Goal: Task Accomplishment & Management: Use online tool/utility

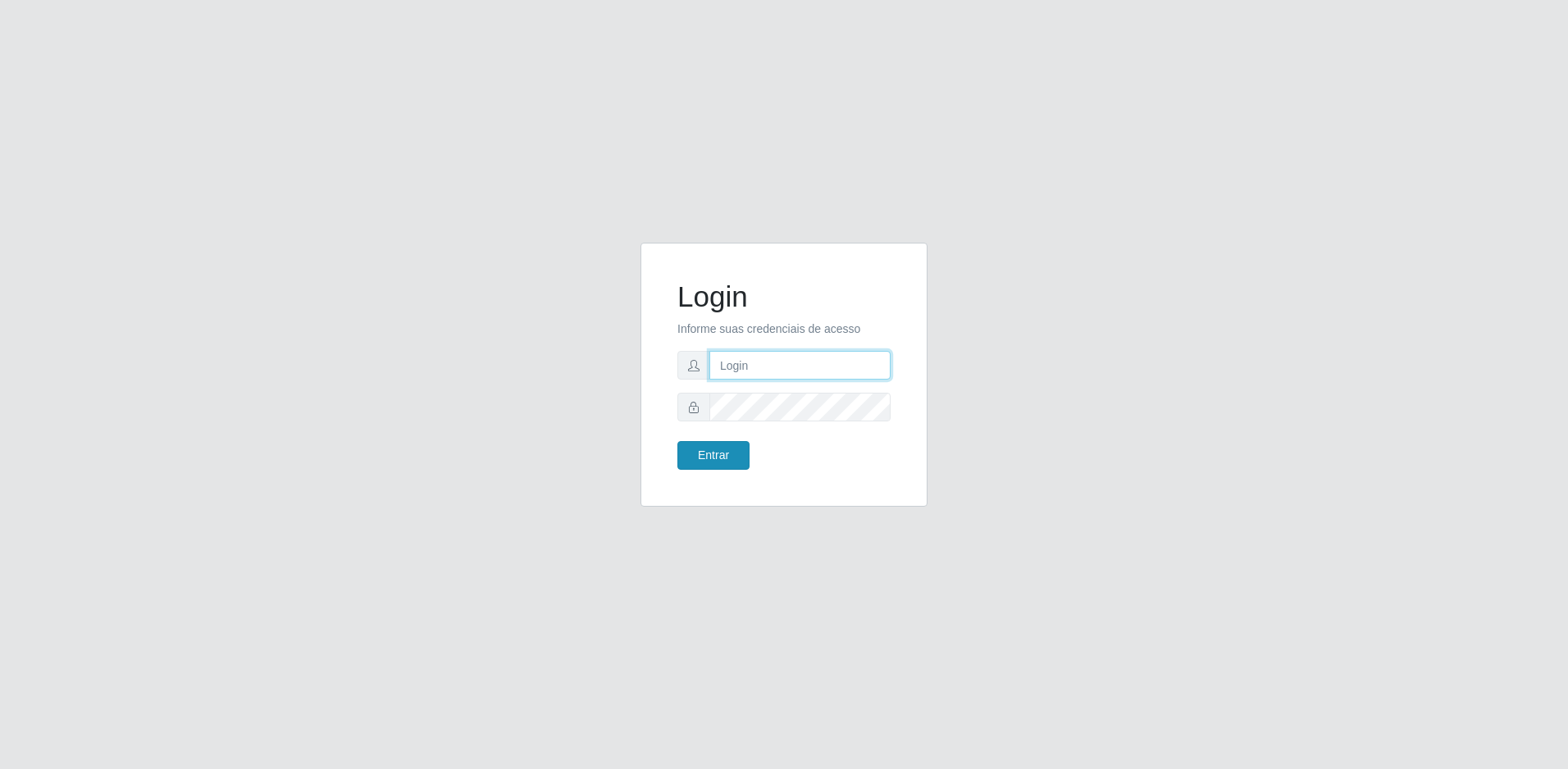
type input "[EMAIL_ADDRESS][DOMAIN_NAME]"
click at [701, 459] on button "Entrar" at bounding box center [714, 455] width 72 height 29
click at [714, 453] on button "Entrar" at bounding box center [714, 455] width 72 height 29
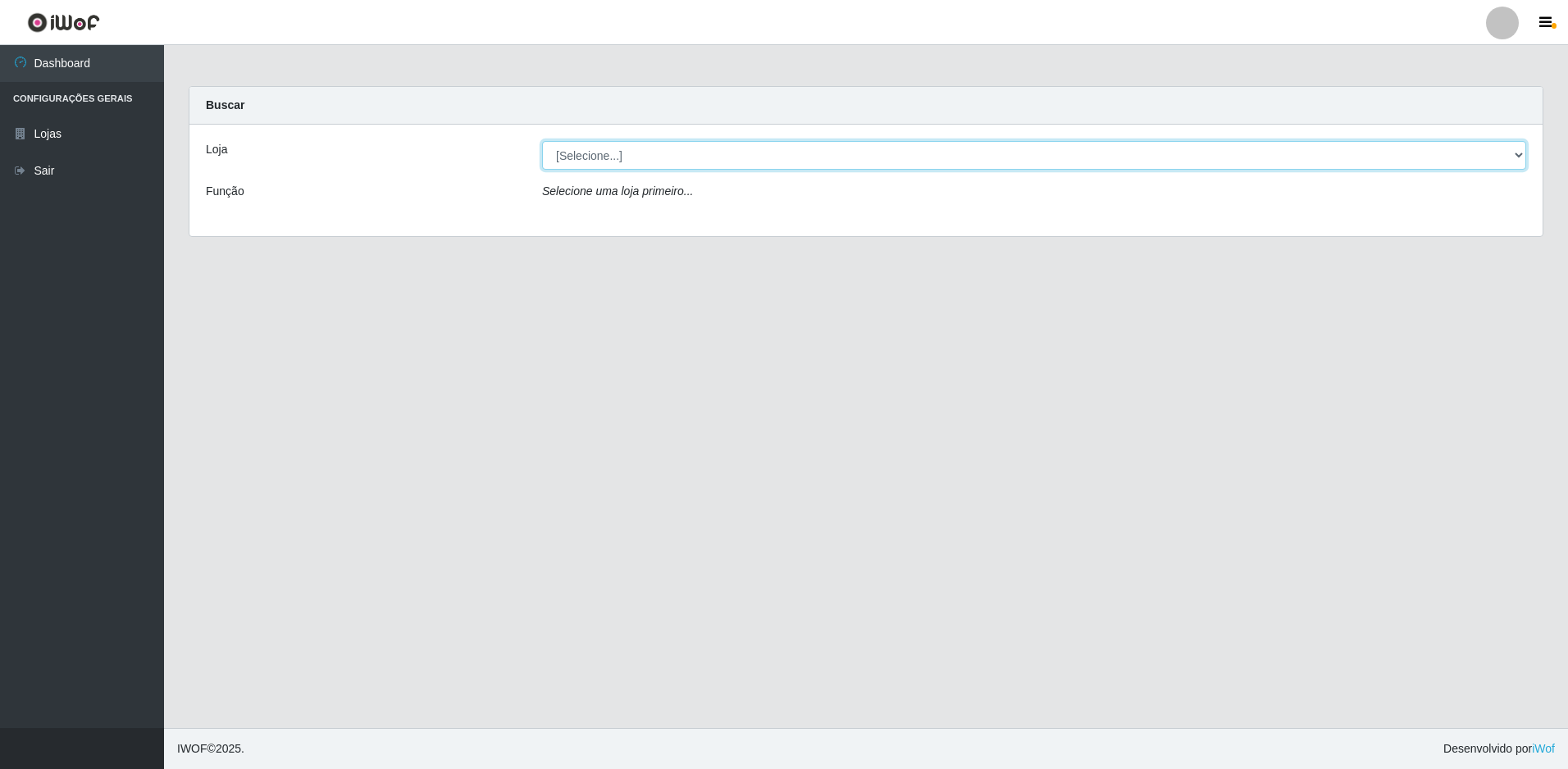
click at [983, 161] on select "[Selecione...] Extrabom - Loja 57 Anchieta" at bounding box center [1034, 156] width 984 height 29
select select "470"
click at [542, 141] on select "[Selecione...] Extrabom - Loja 57 Anchieta" at bounding box center [1034, 156] width 984 height 29
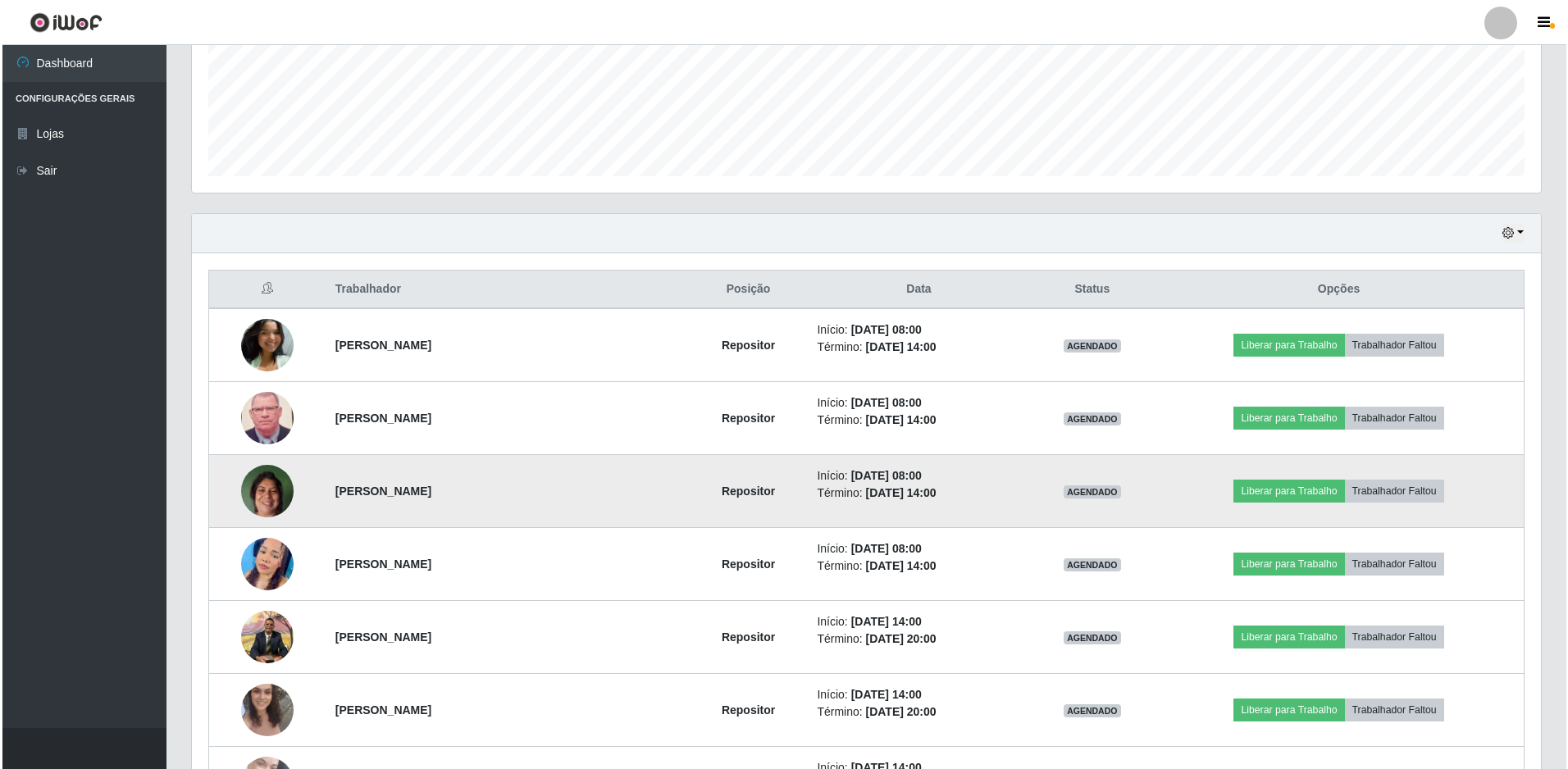
scroll to position [574, 0]
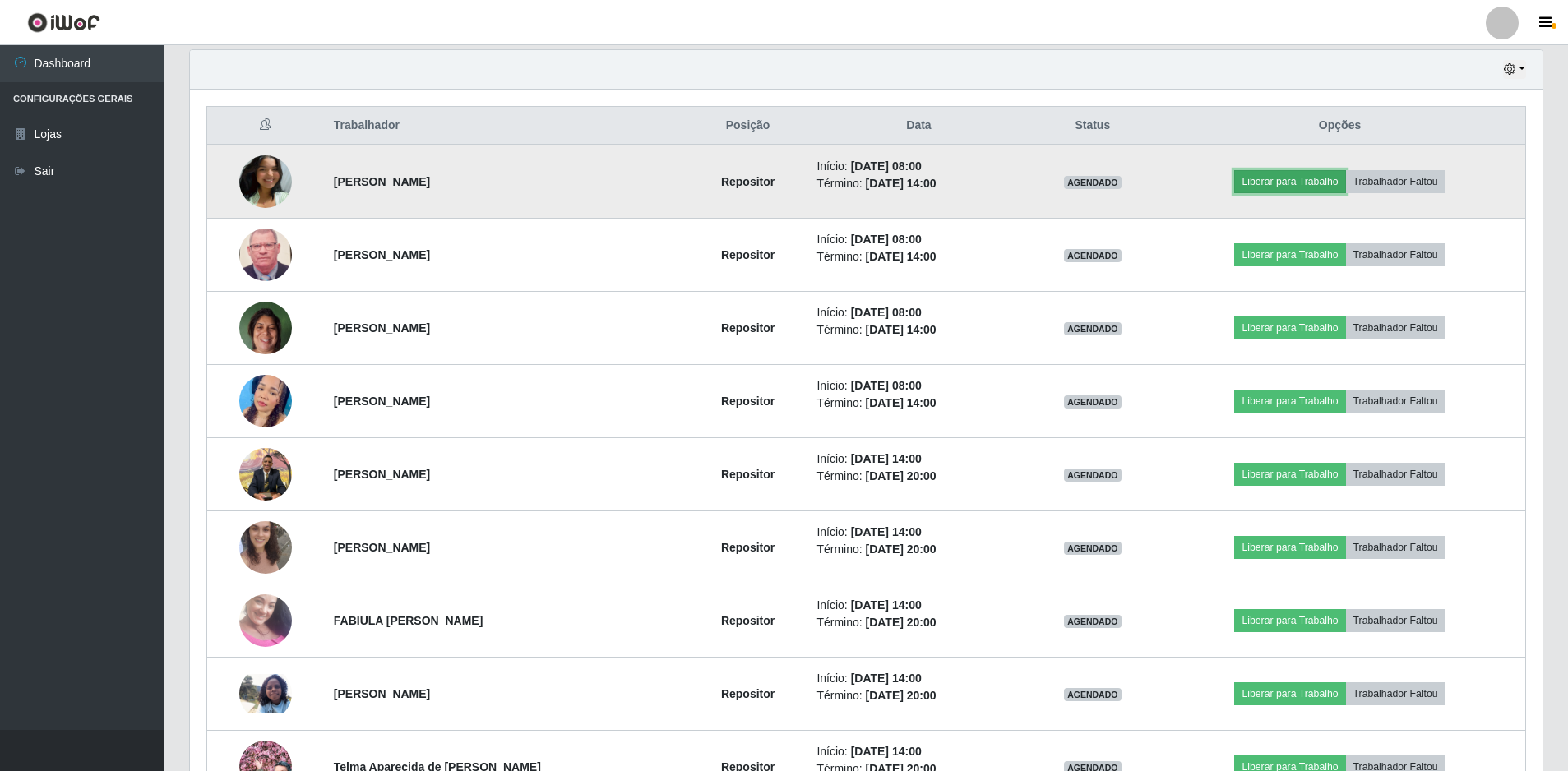
click at [1268, 184] on button "Liberar para Trabalho" at bounding box center [1290, 181] width 111 height 23
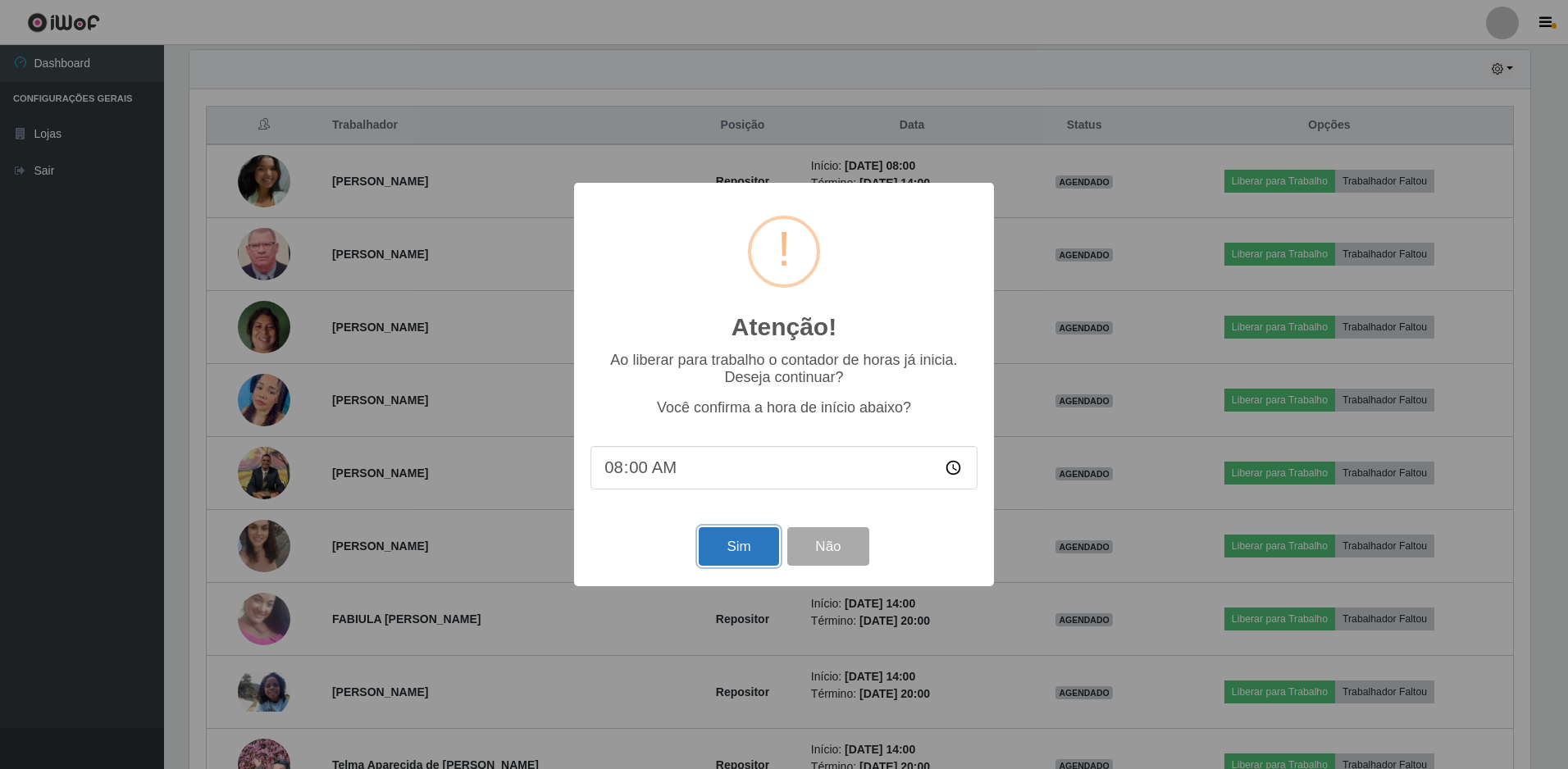
click at [757, 546] on button "Sim" at bounding box center [738, 547] width 80 height 39
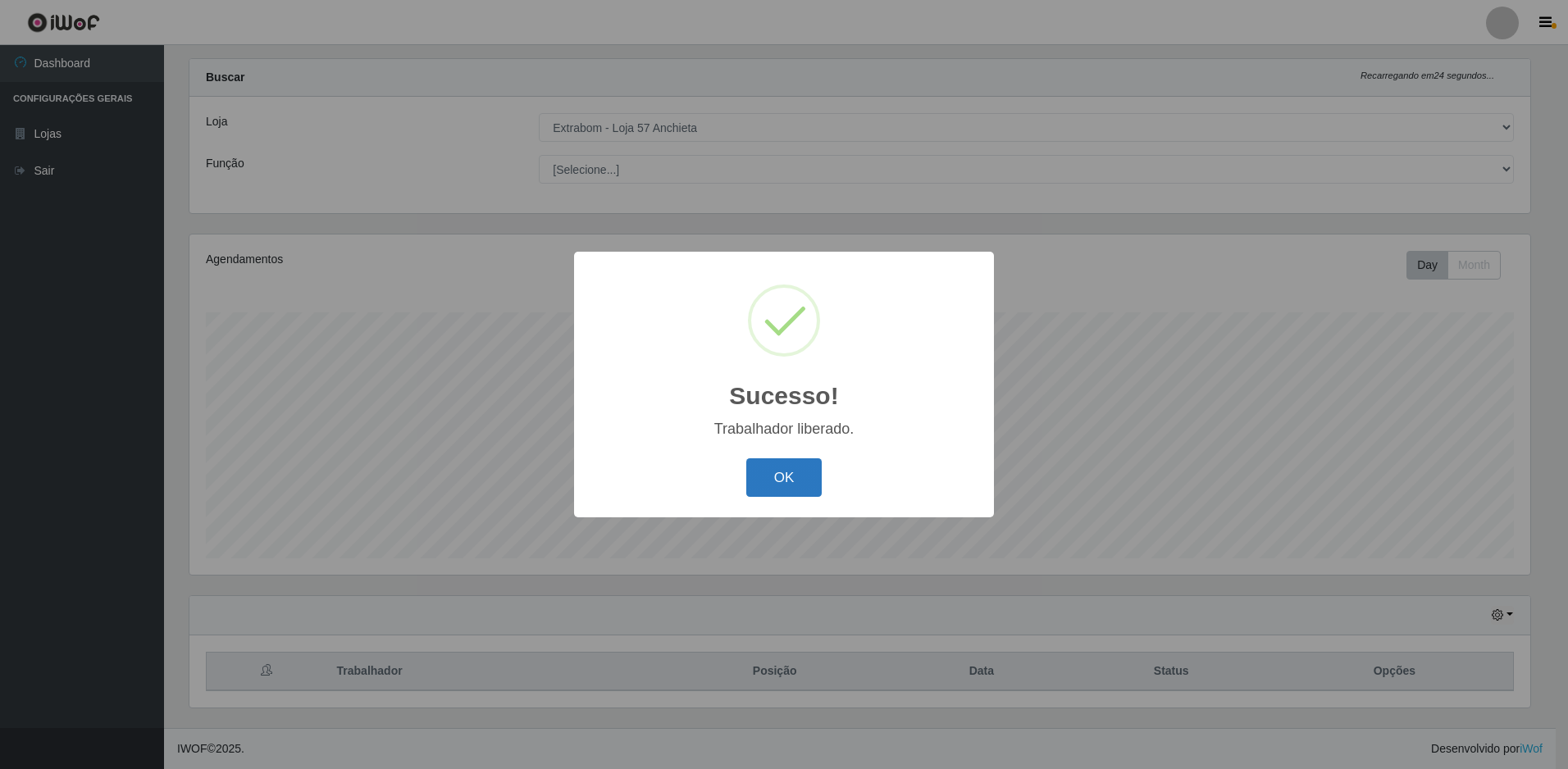
click at [787, 474] on button "OK" at bounding box center [784, 478] width 77 height 39
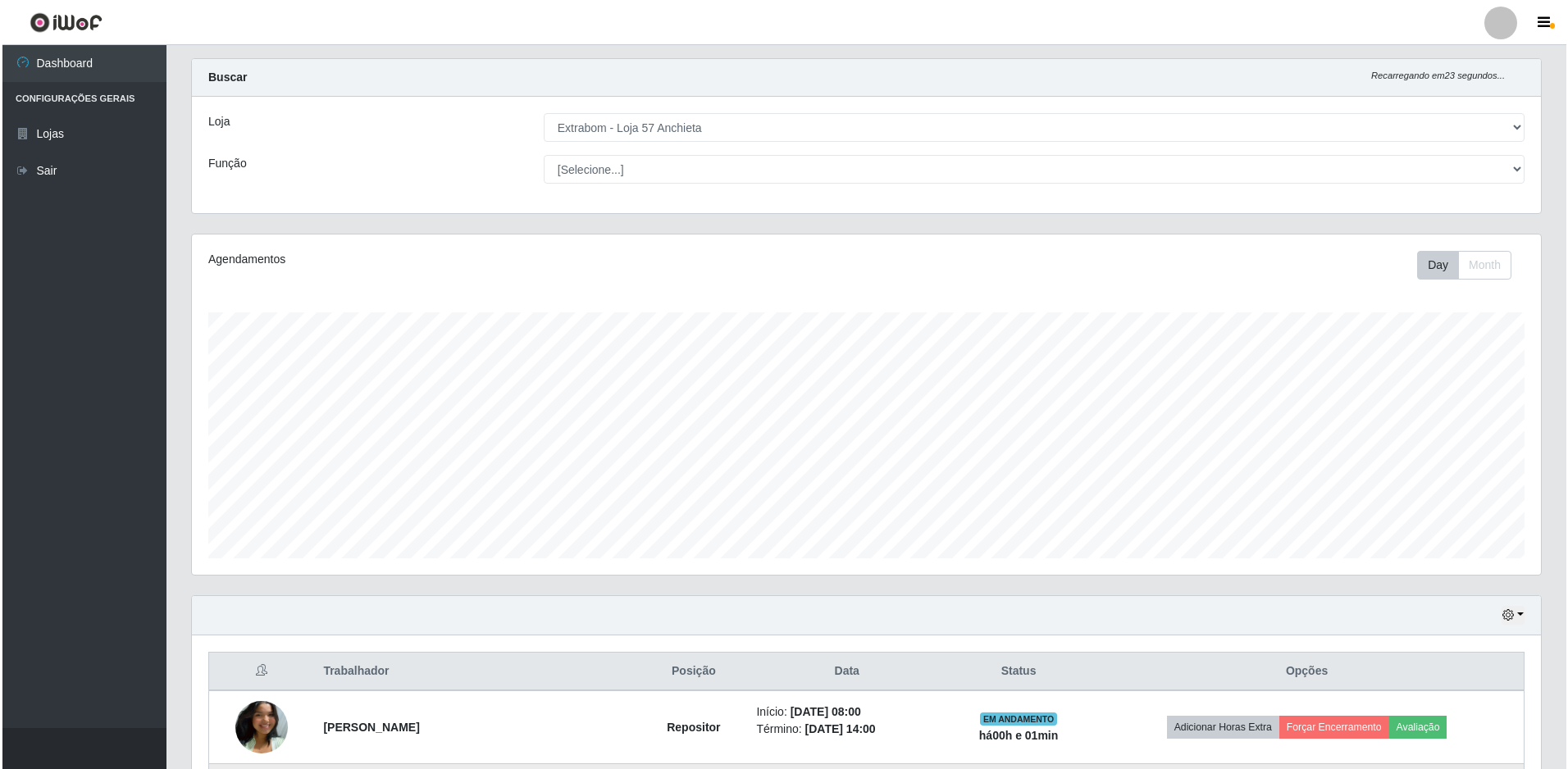
scroll to position [356, 0]
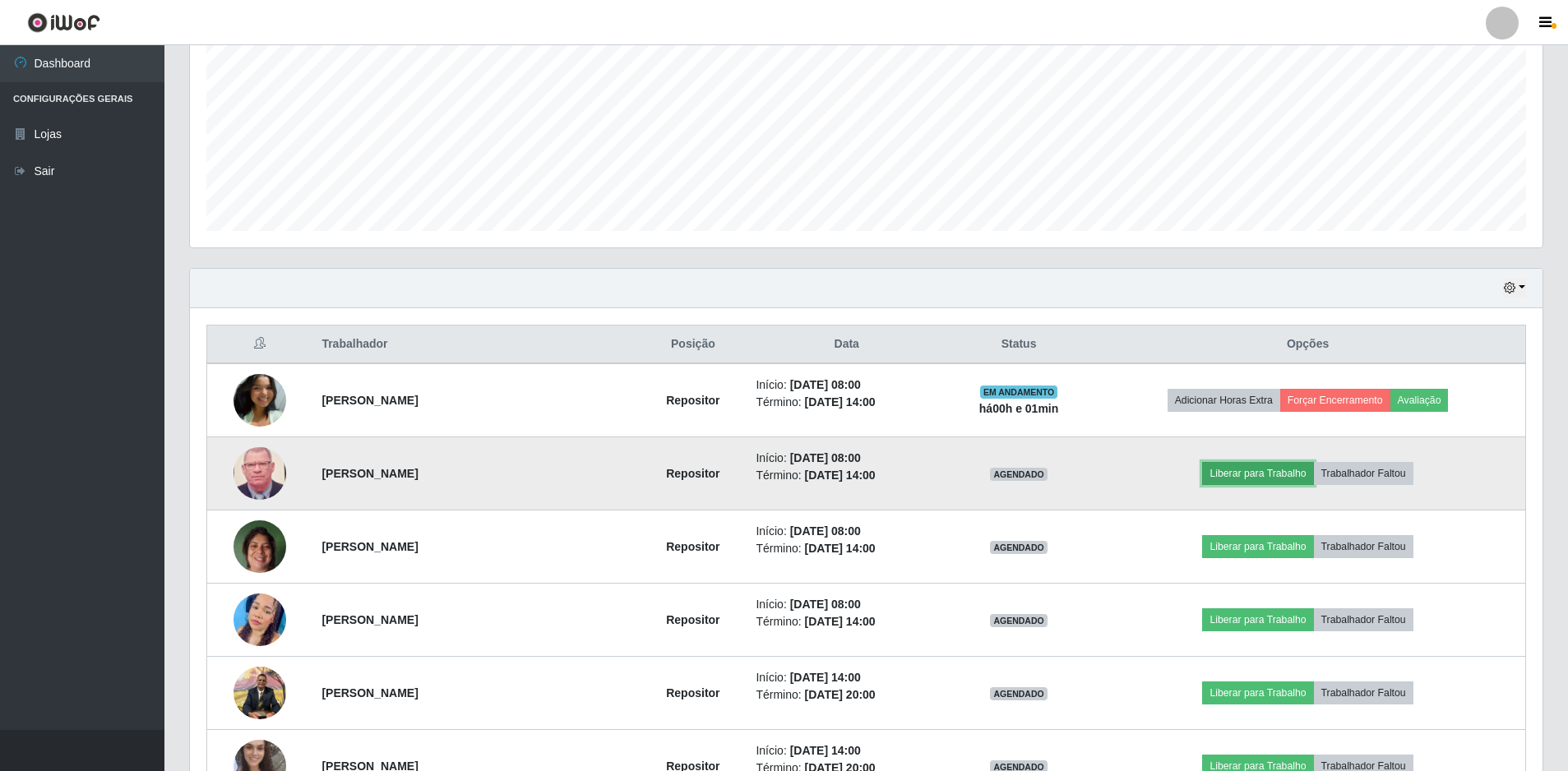
click at [1281, 473] on button "Liberar para Trabalho" at bounding box center [1258, 473] width 111 height 23
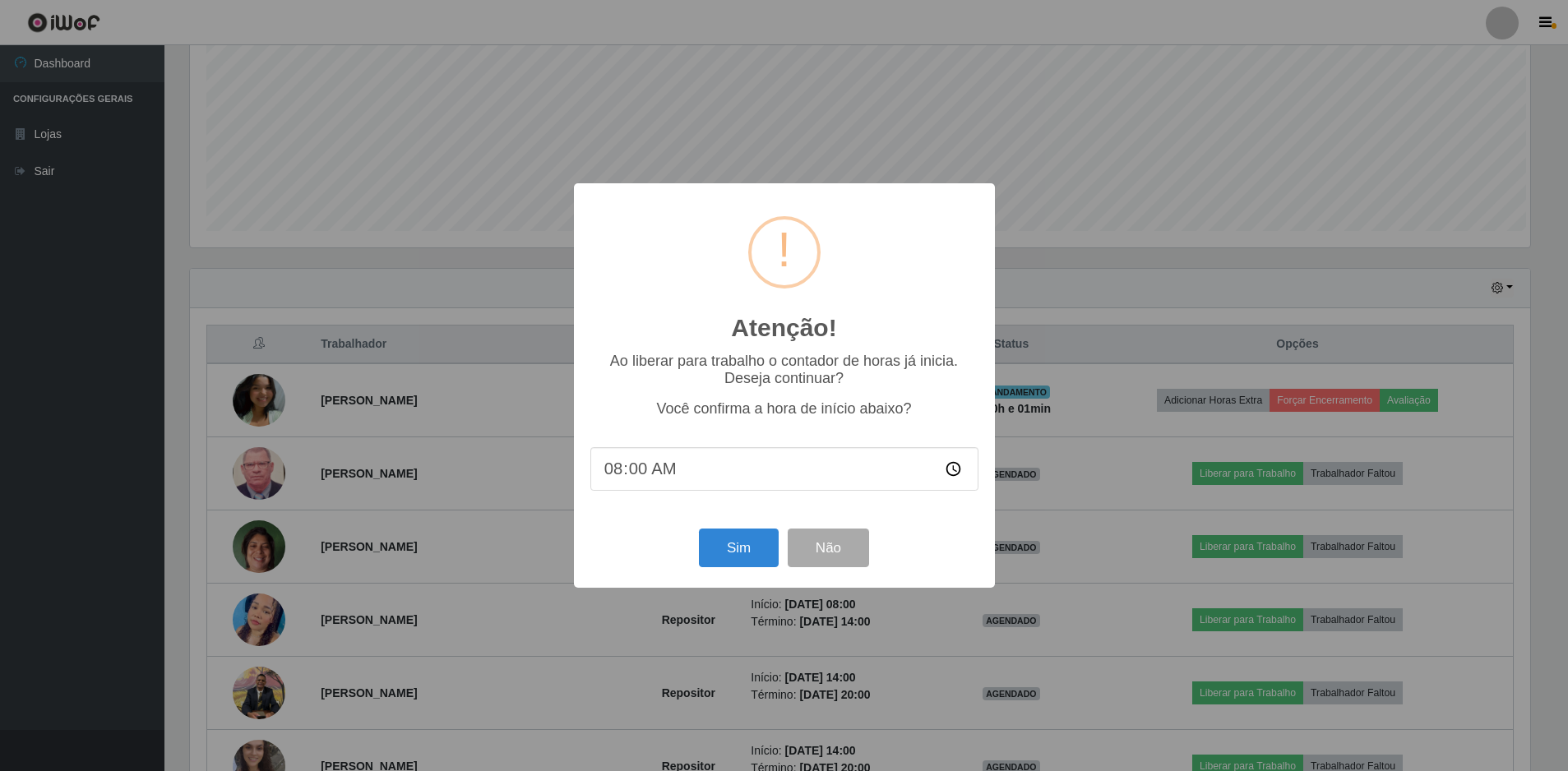
scroll to position [341, 1344]
click at [748, 547] on button "Sim" at bounding box center [740, 548] width 80 height 39
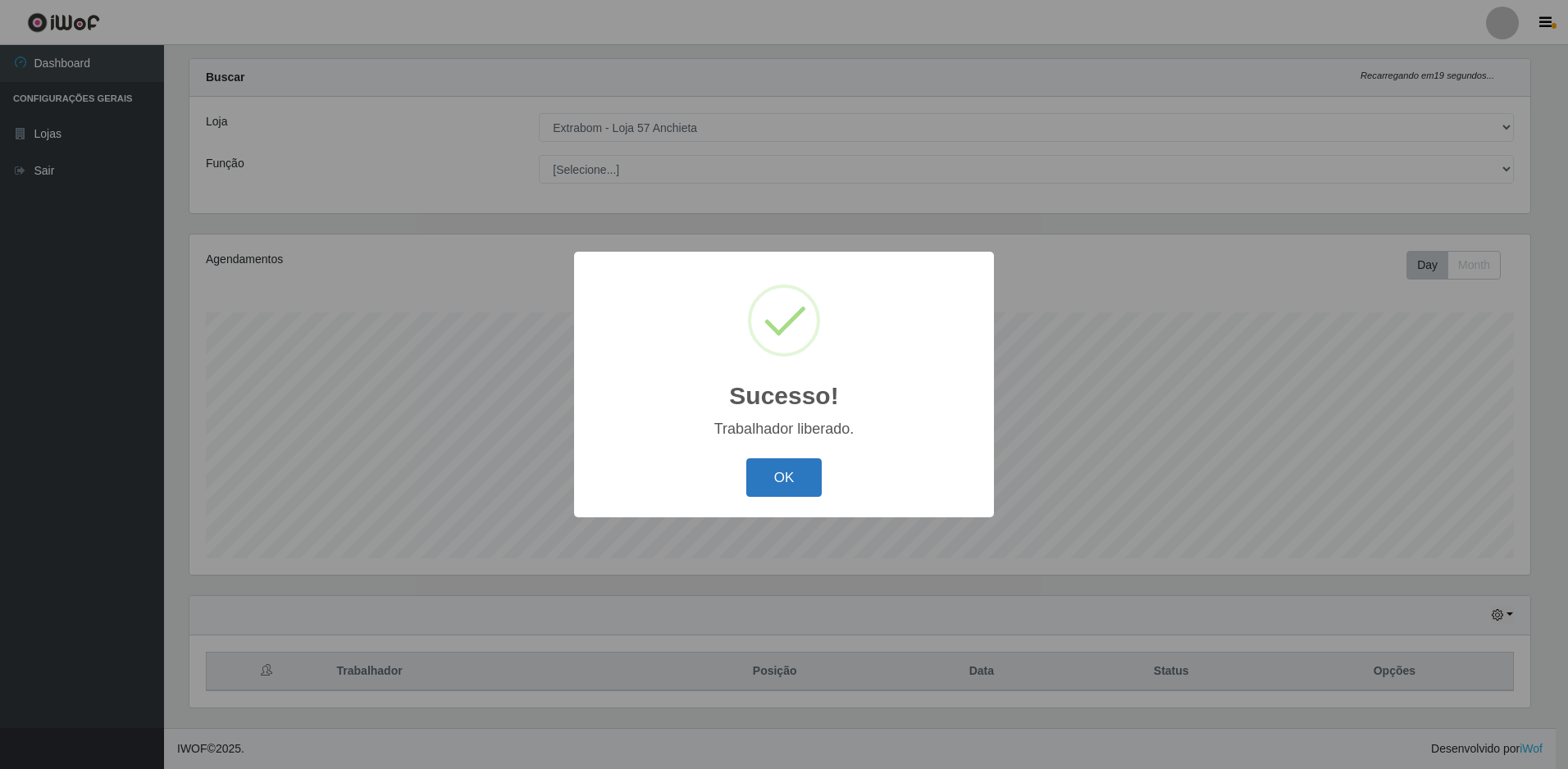
click at [790, 484] on button "OK" at bounding box center [784, 478] width 77 height 39
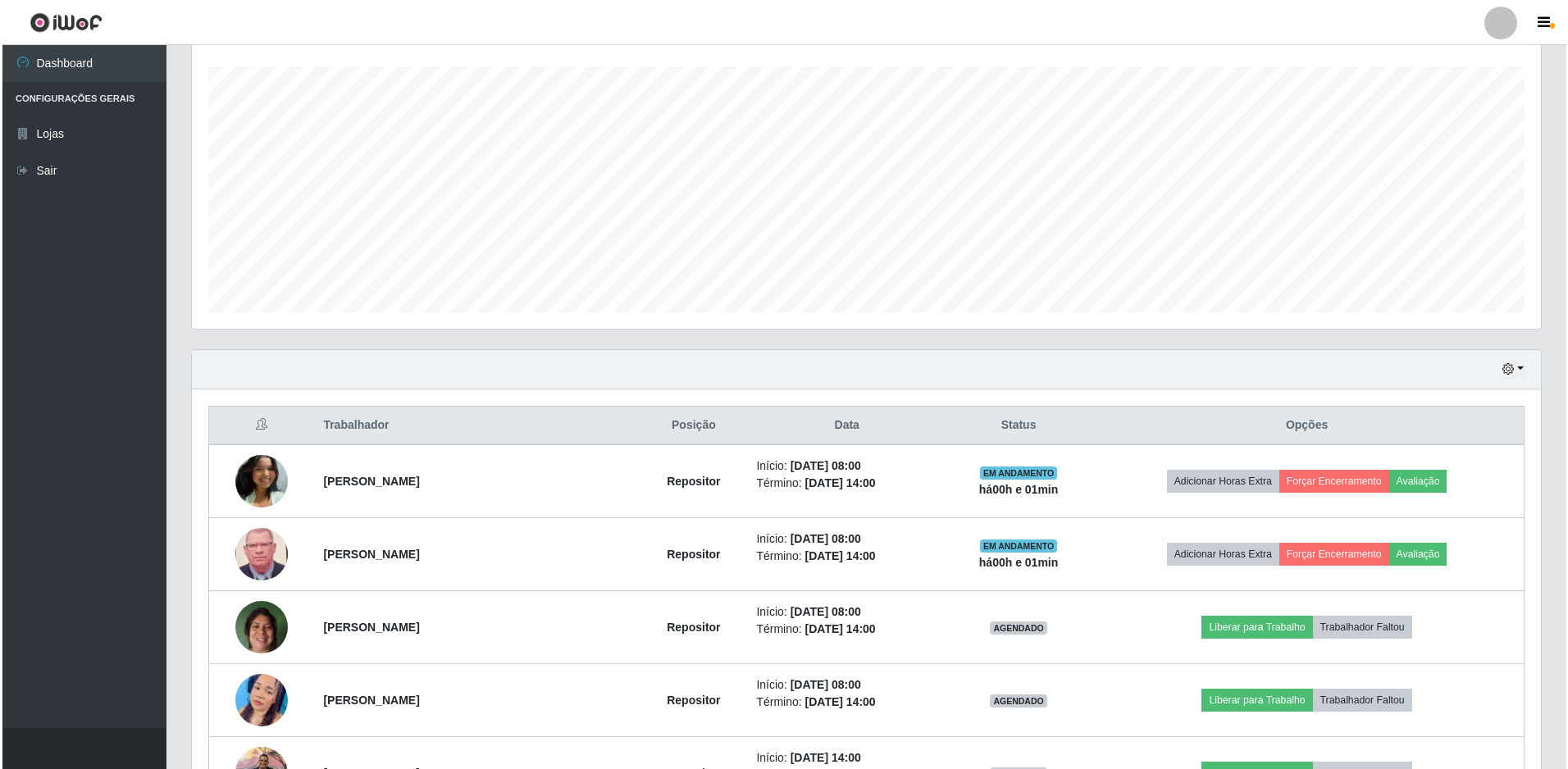
scroll to position [438, 0]
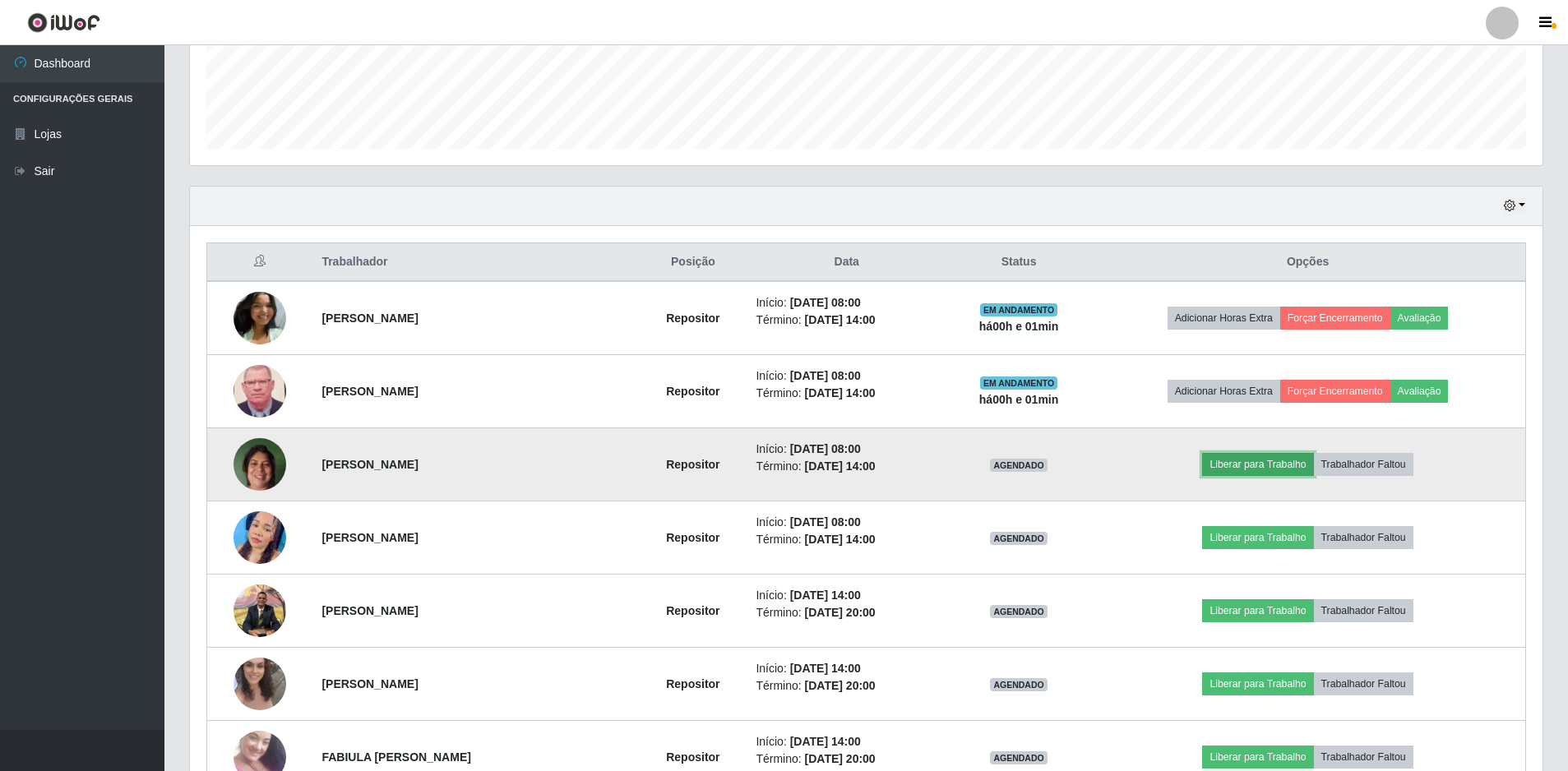
click at [1251, 466] on button "Liberar para Trabalho" at bounding box center [1258, 464] width 111 height 23
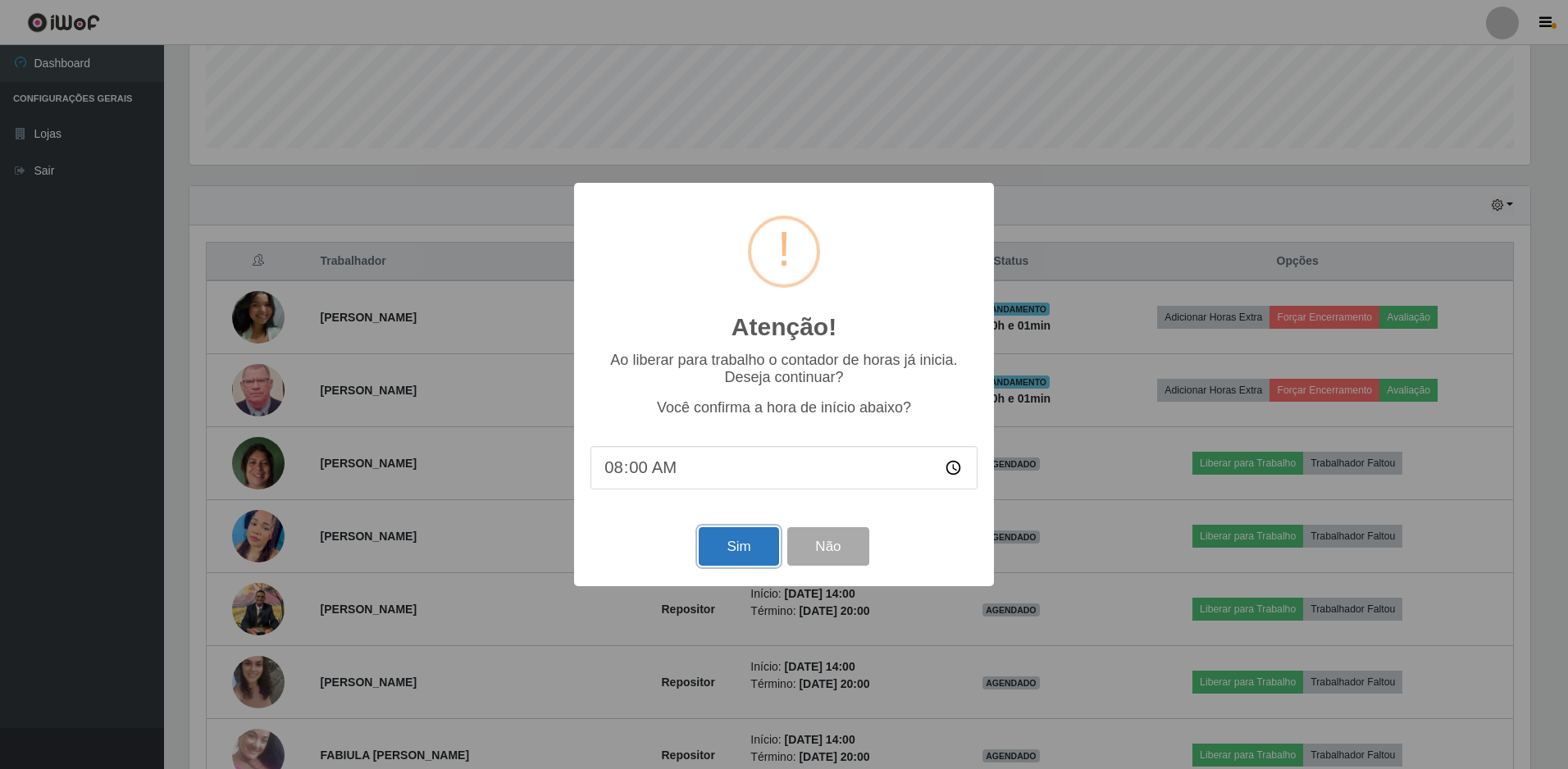
click at [746, 544] on button "Sim" at bounding box center [738, 547] width 80 height 39
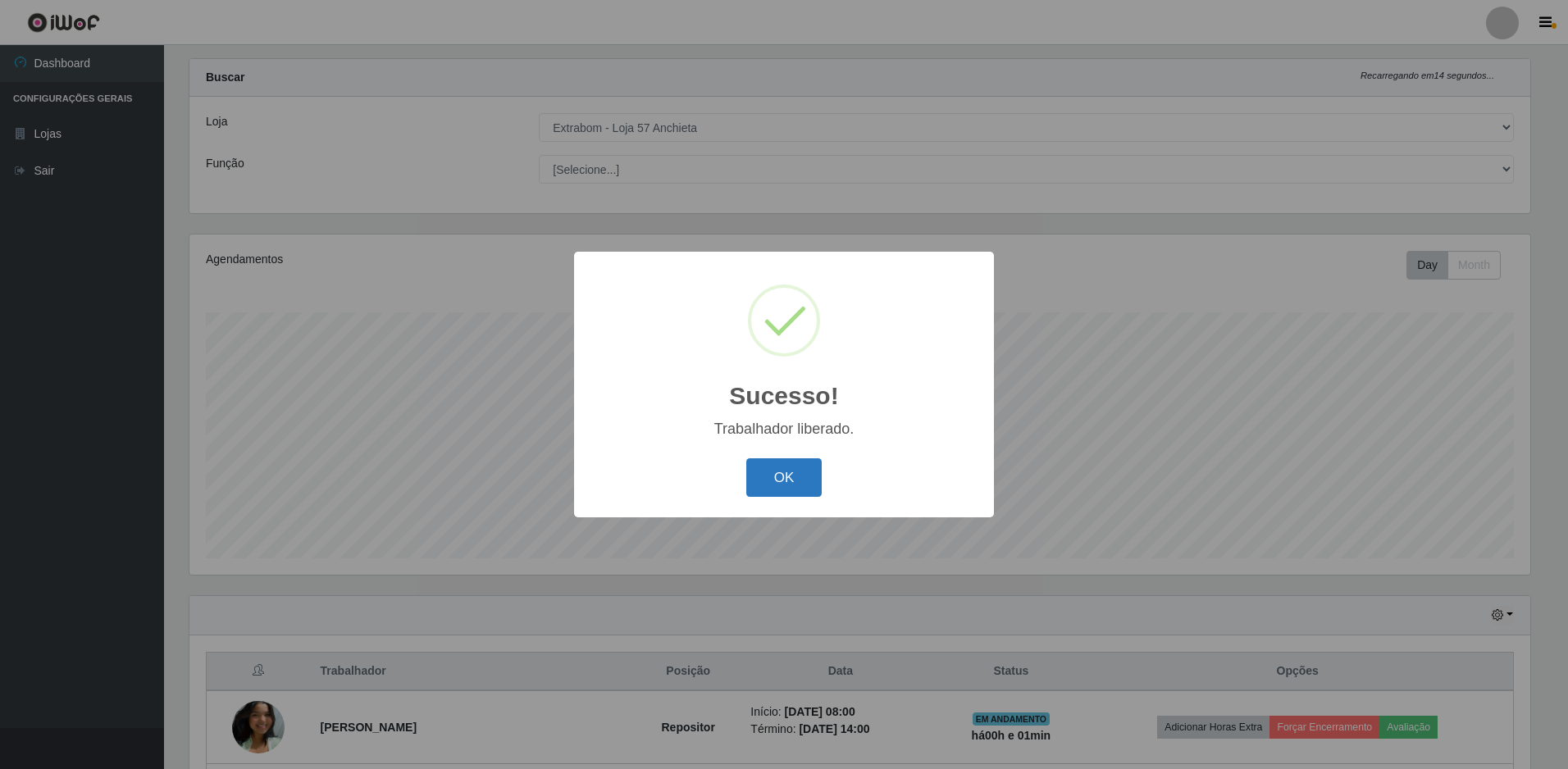
click at [769, 473] on button "OK" at bounding box center [784, 478] width 77 height 39
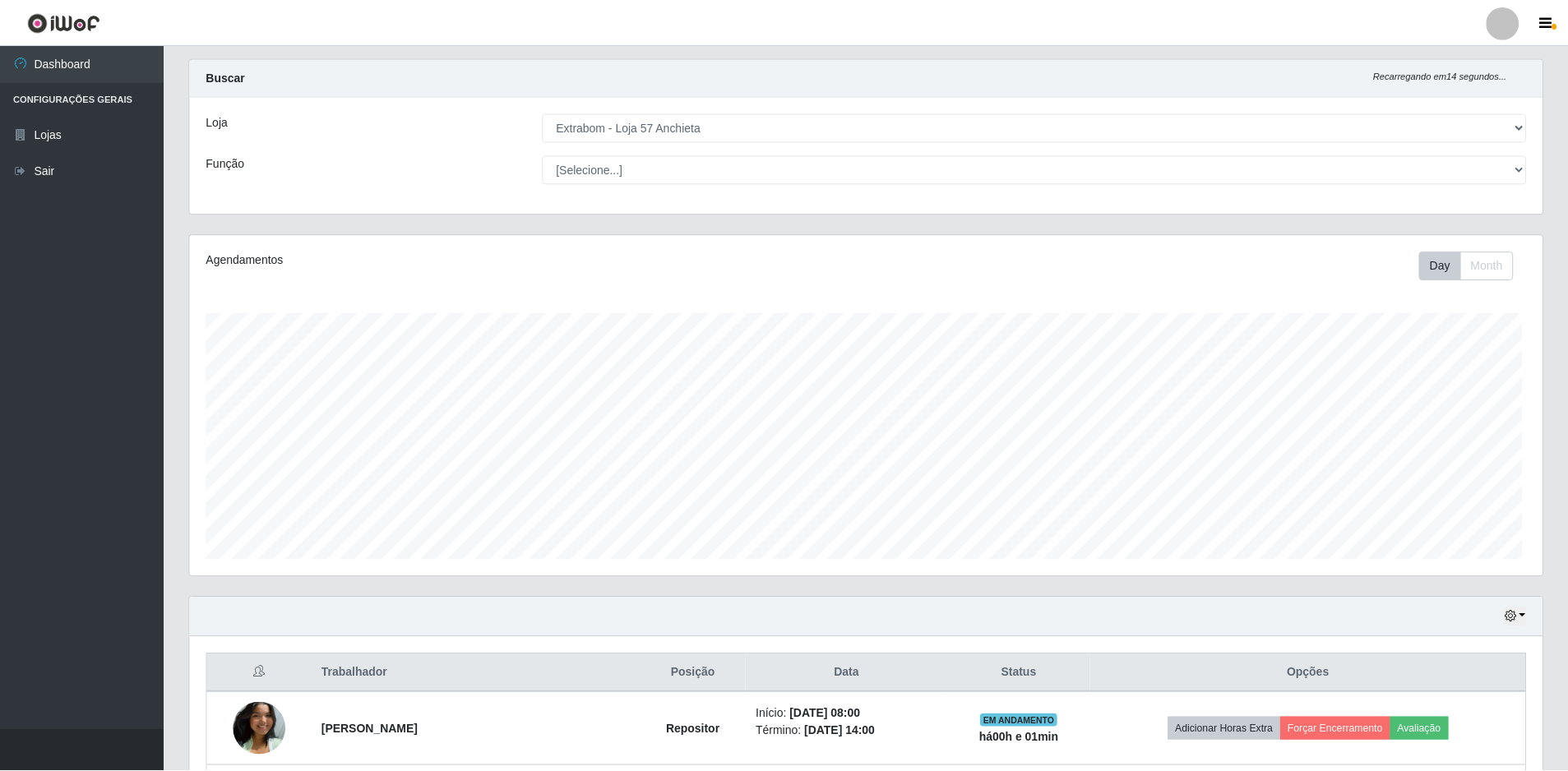
scroll to position [0, 0]
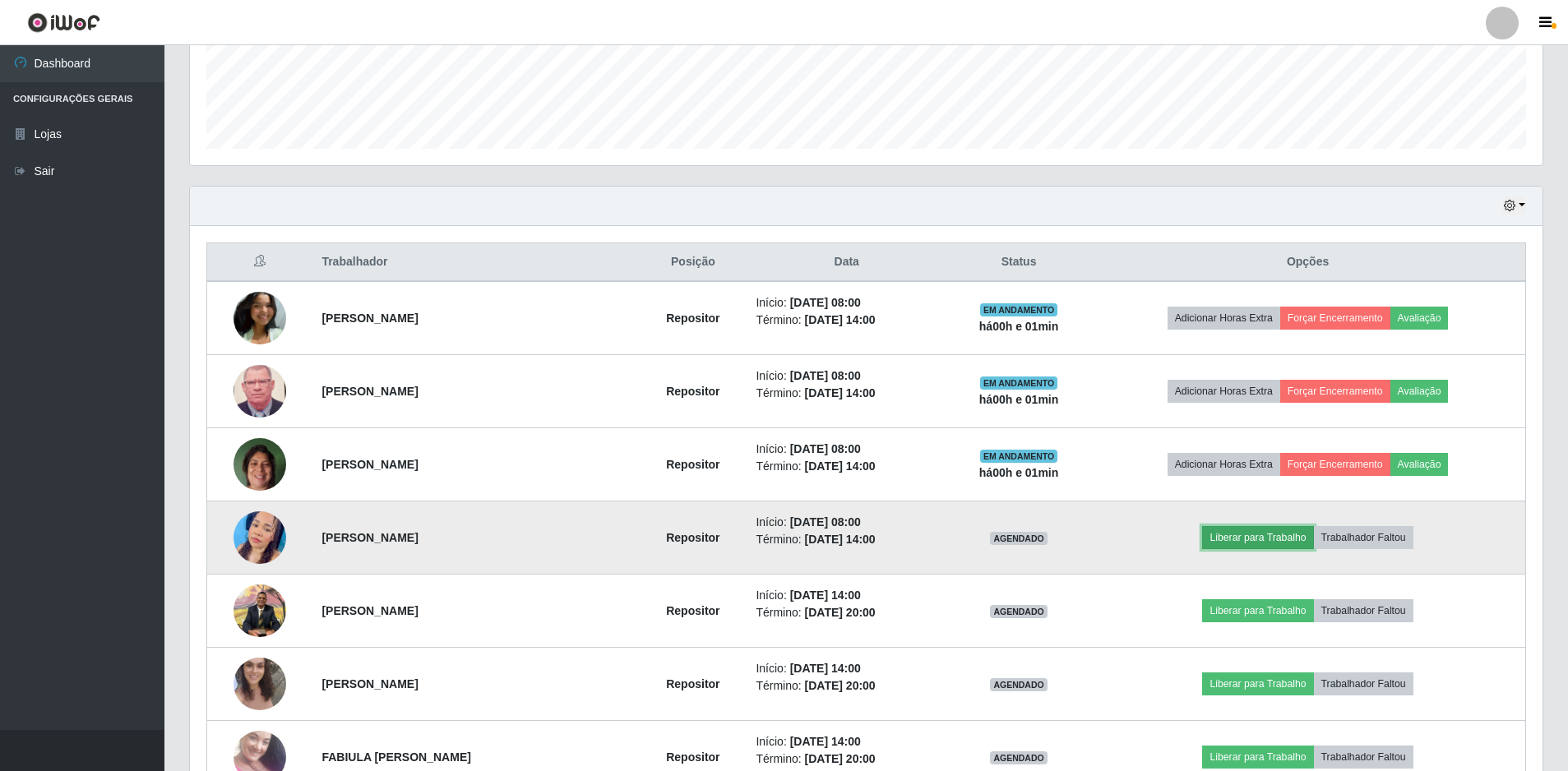
click at [1264, 536] on button "Liberar para Trabalho" at bounding box center [1258, 537] width 111 height 23
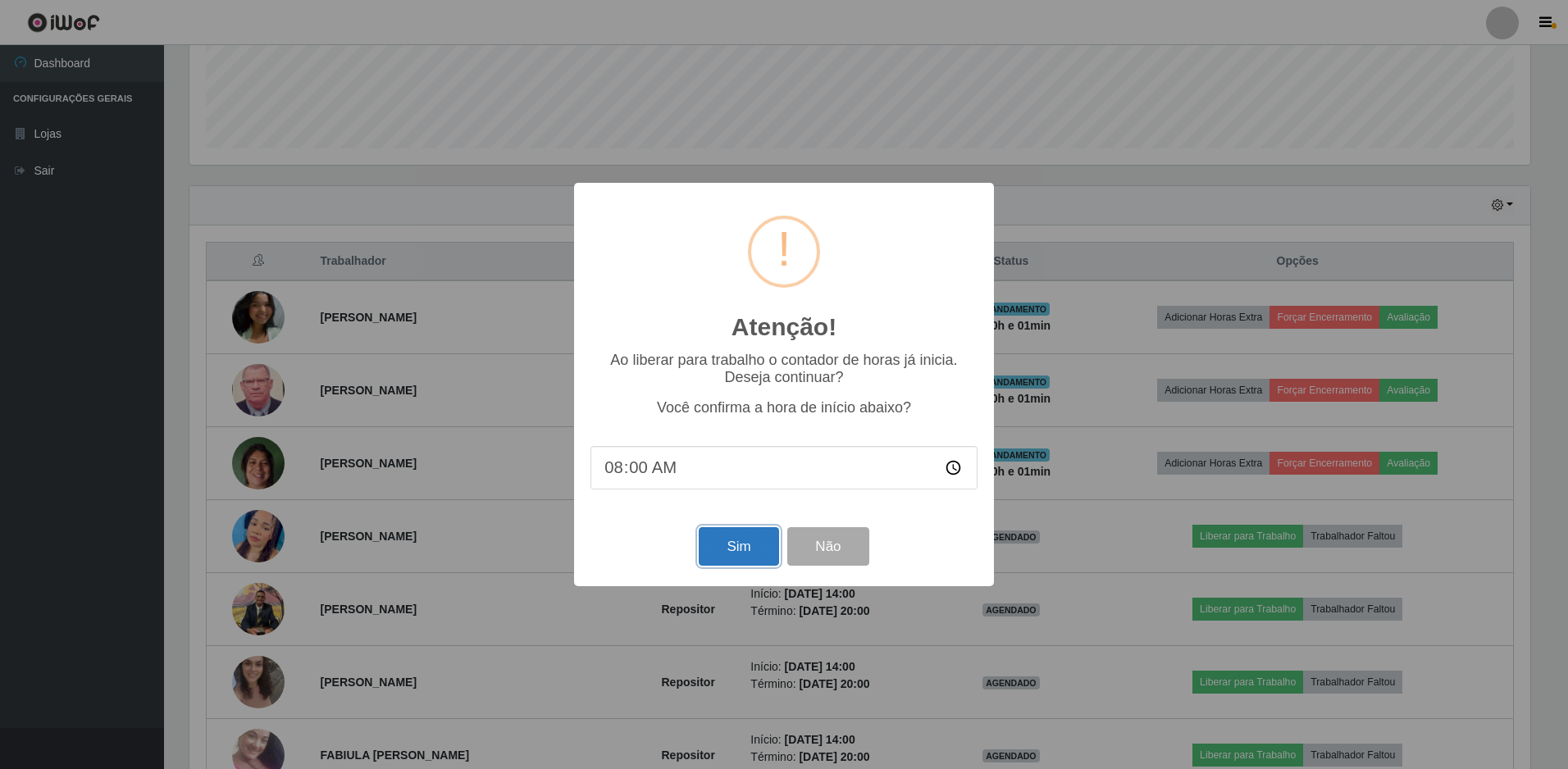
click at [740, 536] on button "Sim" at bounding box center [738, 547] width 80 height 39
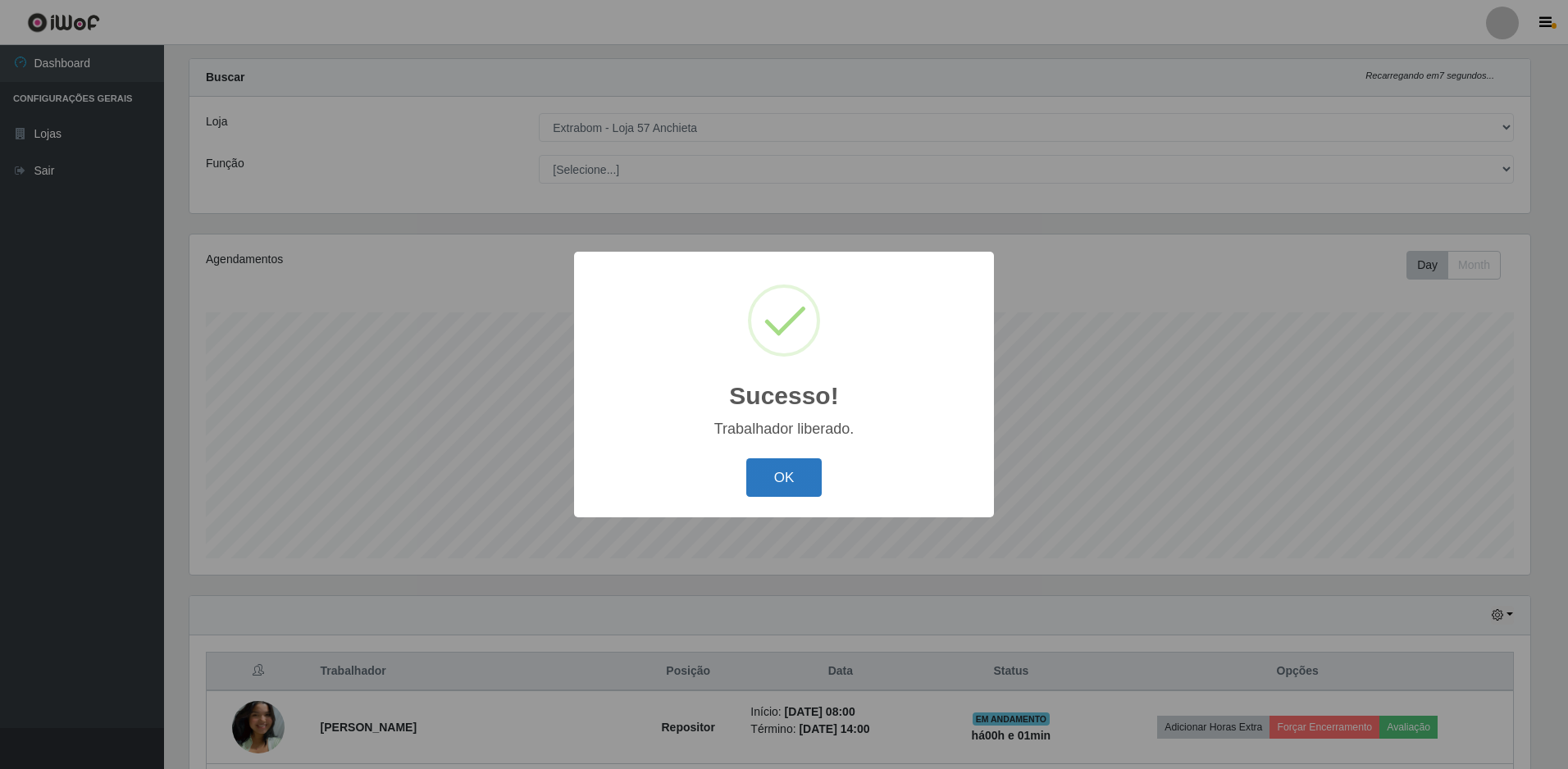
click at [789, 484] on button "OK" at bounding box center [784, 478] width 77 height 39
